Goal: Information Seeking & Learning: Learn about a topic

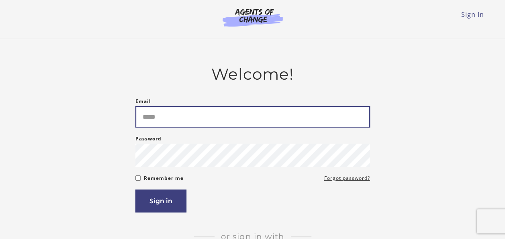
click at [160, 115] on input "Email" at bounding box center [252, 116] width 235 height 21
type input "**********"
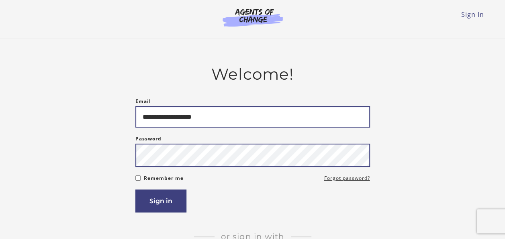
click at [135, 189] on button "Sign in" at bounding box center [160, 200] width 51 height 23
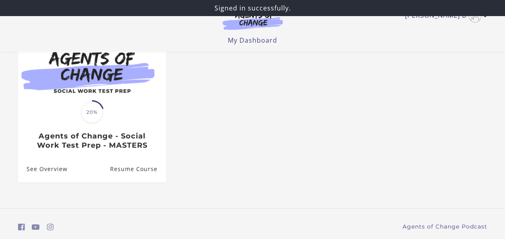
scroll to position [80, 0]
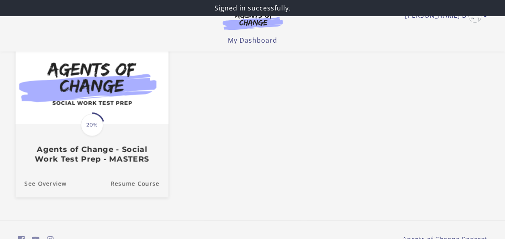
click at [106, 106] on img at bounding box center [91, 82] width 153 height 82
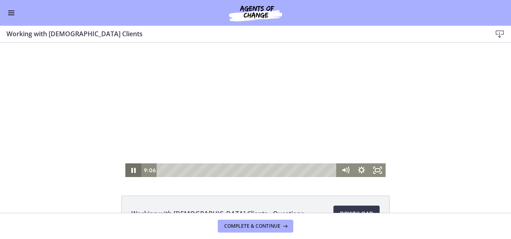
click at [127, 169] on icon "Pause" at bounding box center [133, 170] width 16 height 14
click at [130, 173] on icon "Play Video" at bounding box center [134, 170] width 16 height 14
click at [259, 167] on div "32:59" at bounding box center [247, 170] width 171 height 14
drag, startPoint x: 259, startPoint y: 169, endPoint x: 268, endPoint y: 170, distance: 9.2
click at [268, 170] on div "Playbar" at bounding box center [270, 169] width 4 height 4
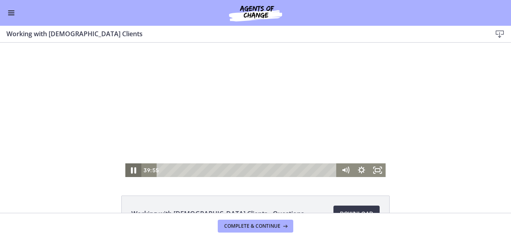
click at [133, 167] on icon "Pause" at bounding box center [133, 170] width 19 height 16
click at [133, 173] on icon "Play Video" at bounding box center [134, 170] width 16 height 14
click at [300, 167] on div "46:32" at bounding box center [247, 170] width 171 height 14
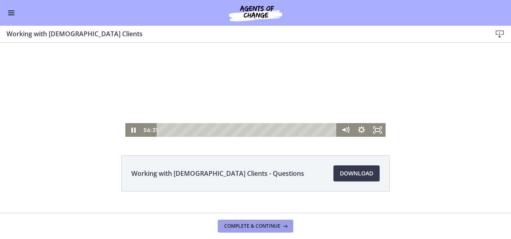
click at [251, 223] on span "Complete & continue" at bounding box center [252, 225] width 56 height 6
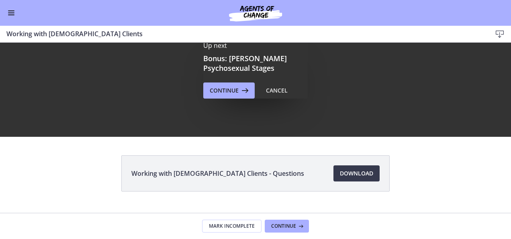
scroll to position [0, 0]
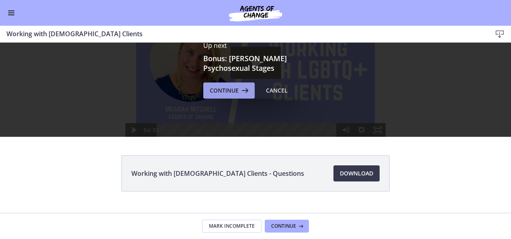
click at [214, 89] on span "Continue" at bounding box center [224, 91] width 29 height 10
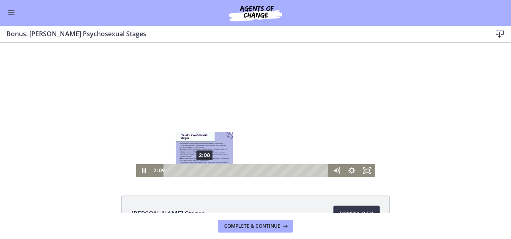
drag, startPoint x: 206, startPoint y: 170, endPoint x: 202, endPoint y: 169, distance: 4.5
click at [202, 169] on div "Playbar" at bounding box center [204, 170] width 4 height 4
click at [201, 170] on div "Playbar" at bounding box center [203, 170] width 4 height 4
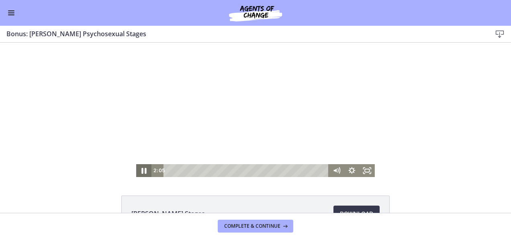
click at [138, 171] on icon "Pause" at bounding box center [144, 170] width 18 height 15
click at [139, 168] on icon "Play Video" at bounding box center [144, 170] width 18 height 15
click at [141, 173] on icon "Pause" at bounding box center [144, 170] width 18 height 15
click at [143, 171] on icon "Play Video" at bounding box center [145, 169] width 4 height 5
click at [142, 171] on icon "Pause" at bounding box center [144, 170] width 4 height 5
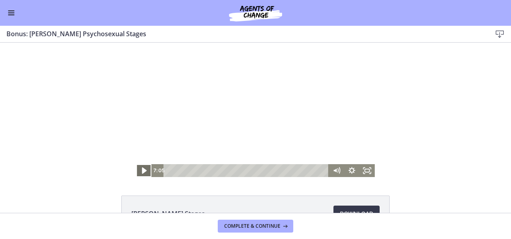
click at [142, 170] on icon "Play Video" at bounding box center [144, 170] width 5 height 6
click at [143, 169] on icon "Pause" at bounding box center [143, 170] width 15 height 13
click at [144, 171] on icon "Play Video" at bounding box center [144, 170] width 15 height 13
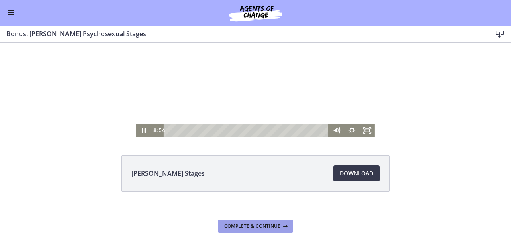
click at [249, 227] on span "Complete & continue" at bounding box center [252, 225] width 56 height 6
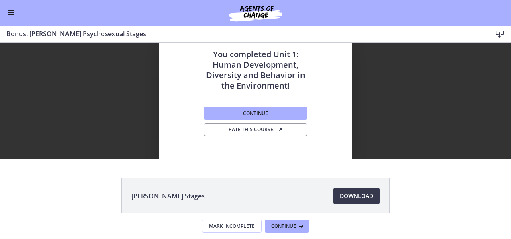
scroll to position [0, 0]
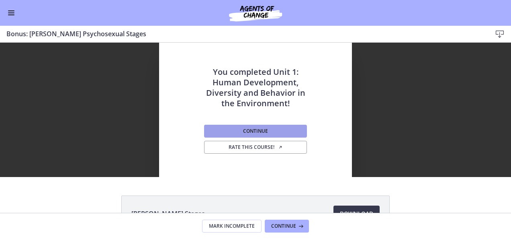
click at [213, 131] on button "Continue" at bounding box center [255, 131] width 103 height 13
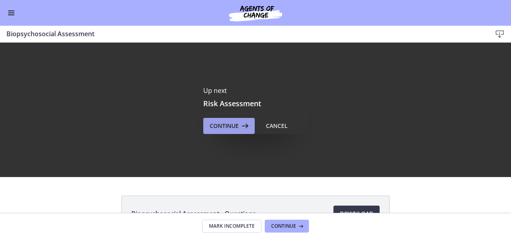
click at [234, 126] on span "Continue" at bounding box center [224, 126] width 29 height 10
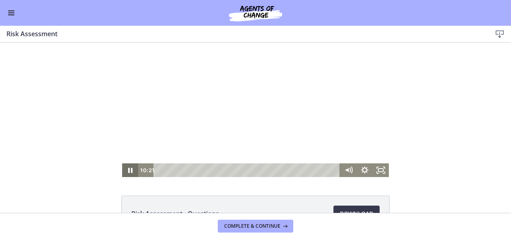
click at [129, 172] on icon "Pause" at bounding box center [130, 169] width 4 height 5
click at [127, 172] on icon "Play Video" at bounding box center [131, 170] width 16 height 14
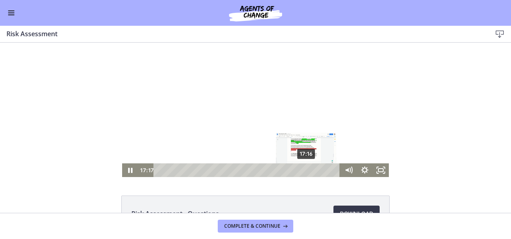
drag, startPoint x: 317, startPoint y: 169, endPoint x: 304, endPoint y: 171, distance: 13.8
click at [304, 171] on div "Playbar" at bounding box center [306, 169] width 4 height 4
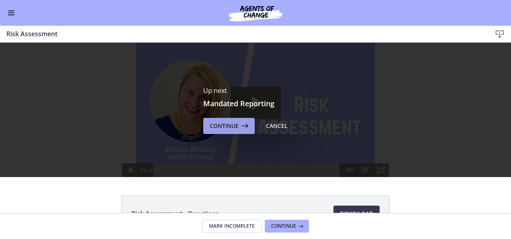
click at [221, 127] on span "Continue" at bounding box center [224, 126] width 29 height 10
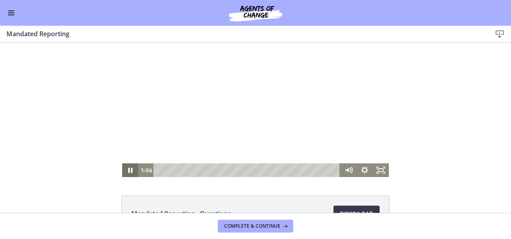
click at [128, 170] on icon "Pause" at bounding box center [130, 169] width 4 height 5
click at [130, 165] on icon "Play Video" at bounding box center [131, 170] width 16 height 14
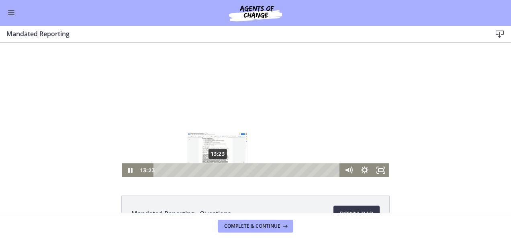
drag, startPoint x: 194, startPoint y: 171, endPoint x: 215, endPoint y: 170, distance: 20.5
click at [215, 170] on div "Playbar" at bounding box center [217, 169] width 4 height 4
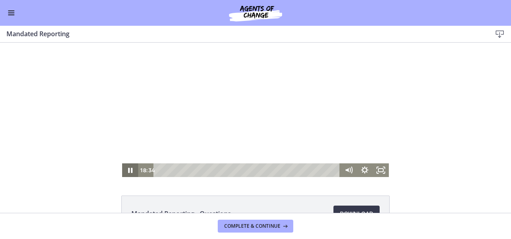
click at [129, 169] on icon "Pause" at bounding box center [130, 169] width 4 height 5
